Goal: Navigation & Orientation: Understand site structure

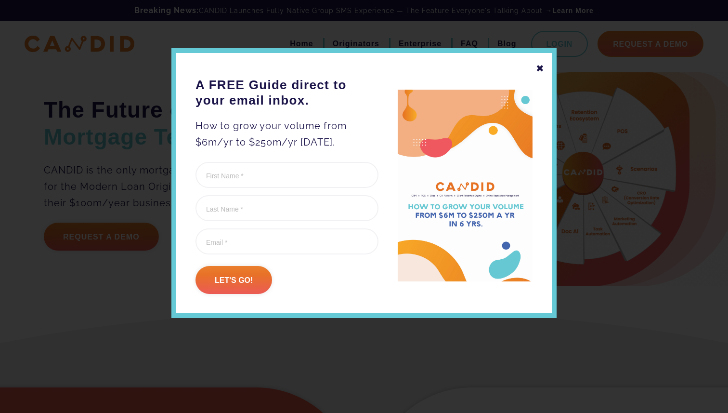
click at [536, 70] on div "✖ A FREE Guide direct to your email inbox. How to grow your volume from $6m/yr …" at bounding box center [363, 183] width 385 height 270
click at [539, 68] on div "✖" at bounding box center [540, 68] width 9 height 16
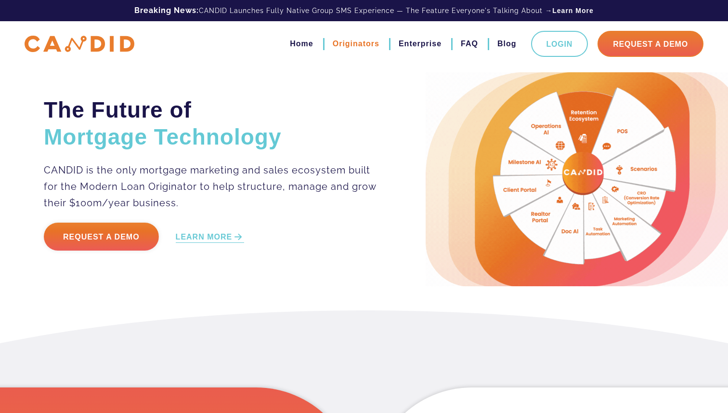
click at [372, 44] on link "Originators" at bounding box center [356, 44] width 47 height 16
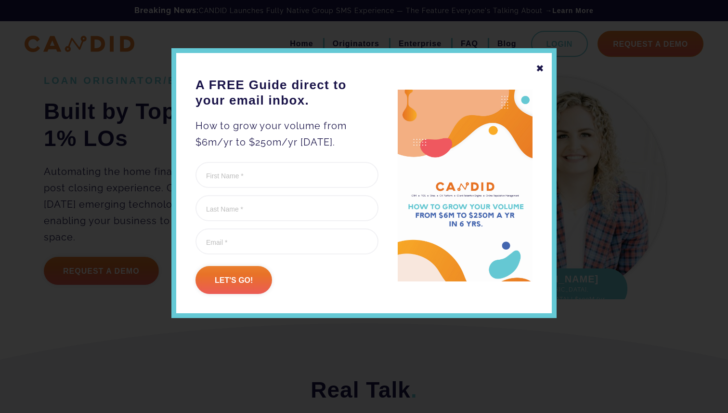
click at [538, 68] on div "✖" at bounding box center [540, 68] width 9 height 16
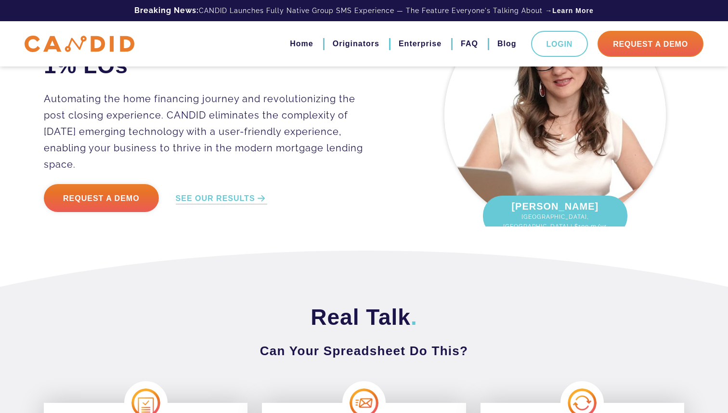
scroll to position [74, 0]
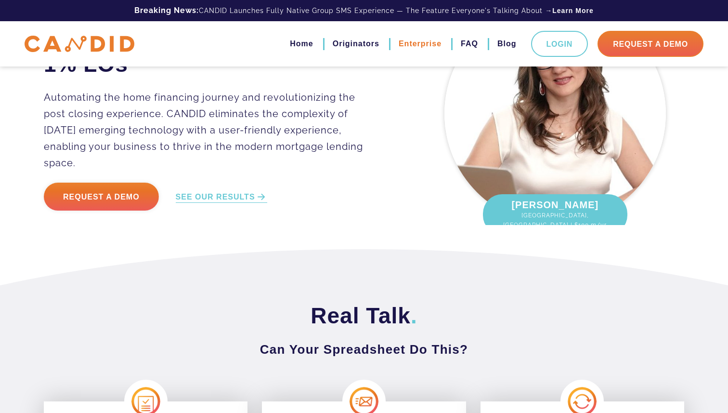
click at [428, 43] on link "Enterprise" at bounding box center [420, 44] width 43 height 16
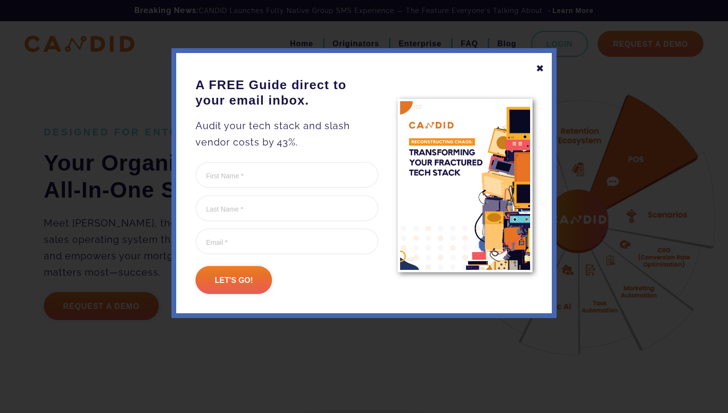
click at [538, 66] on div "✖" at bounding box center [540, 68] width 9 height 16
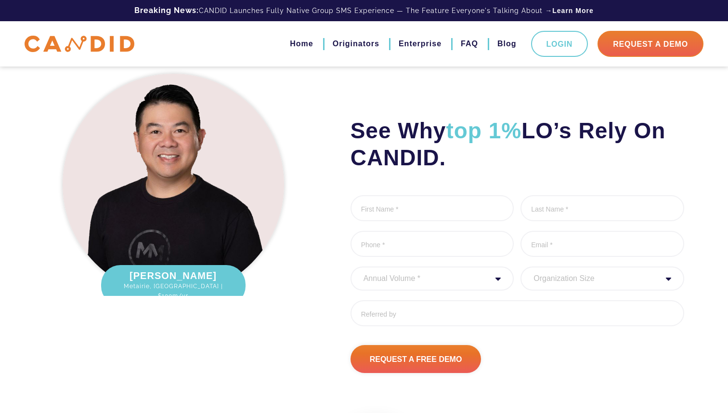
scroll to position [2459, 0]
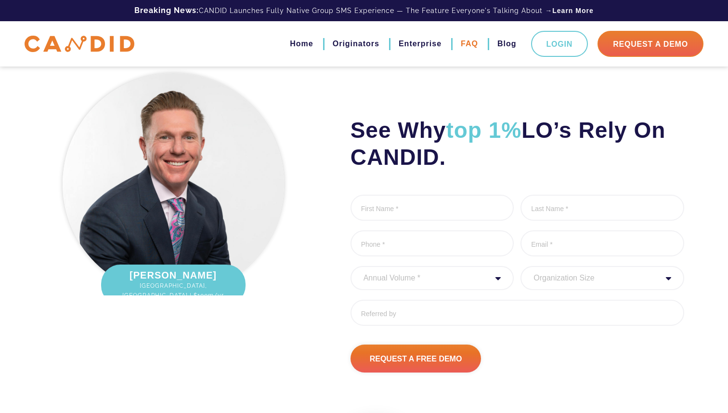
click at [467, 43] on link "FAQ" at bounding box center [469, 44] width 17 height 16
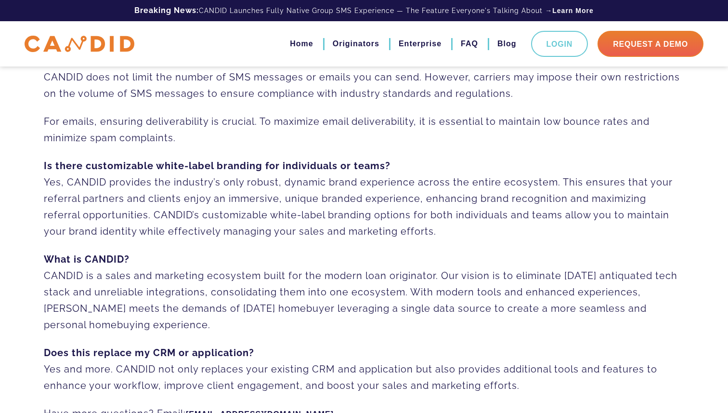
scroll to position [708, 0]
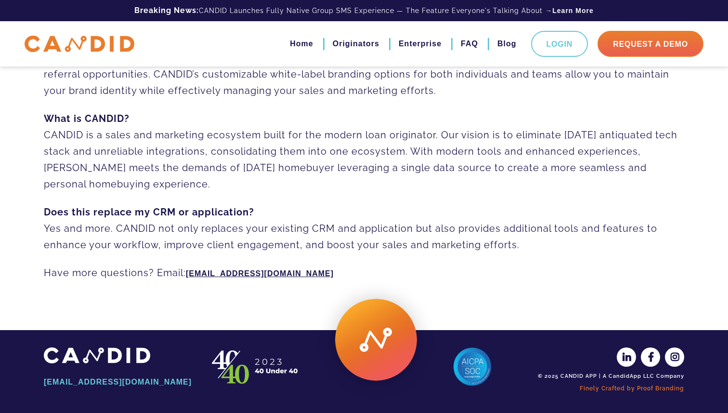
click at [653, 389] on link "Finely Crafted by Proof Branding" at bounding box center [609, 388] width 149 height 16
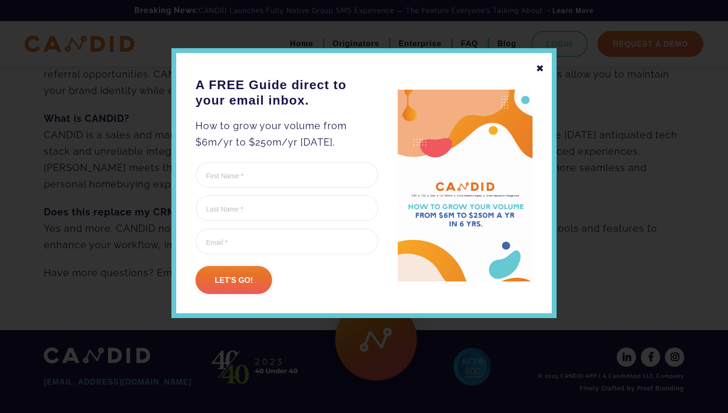
click at [542, 69] on div "✖" at bounding box center [540, 68] width 9 height 16
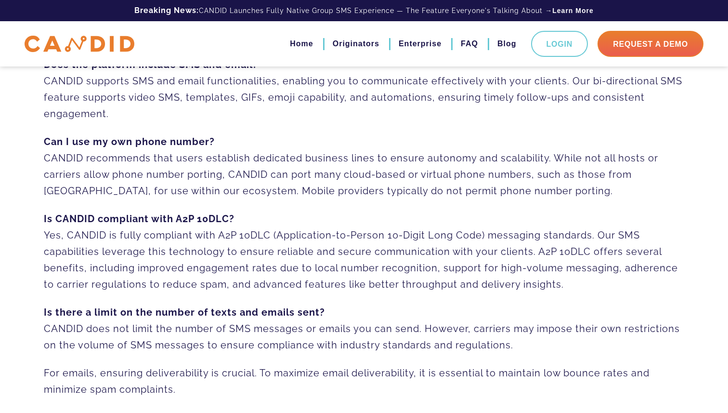
scroll to position [0, 0]
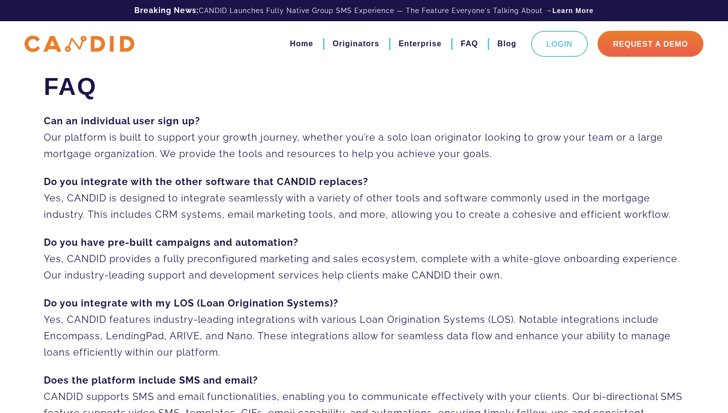
click at [105, 46] on img at bounding box center [80, 44] width 110 height 17
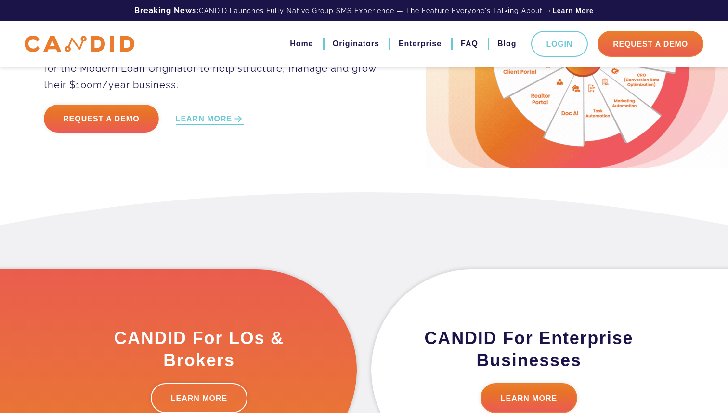
scroll to position [32, 0]
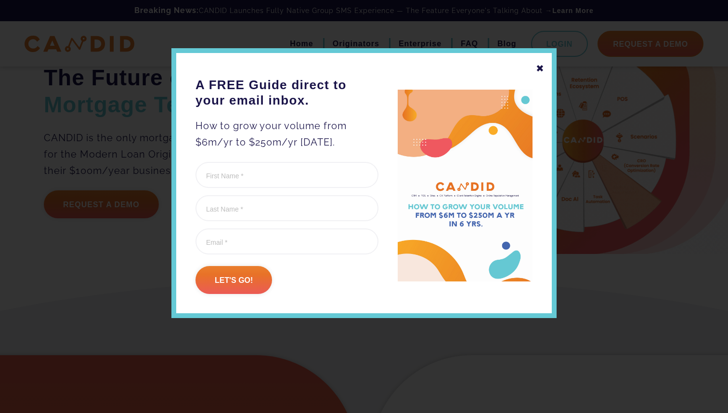
click at [542, 69] on div "✖" at bounding box center [540, 68] width 9 height 16
